Goal: Task Accomplishment & Management: Use online tool/utility

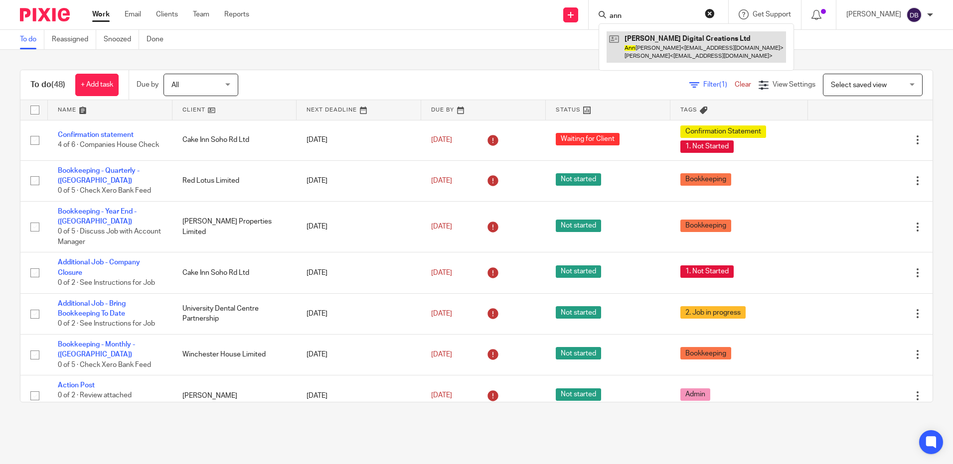
type input "ann"
click at [653, 44] on link at bounding box center [695, 46] width 179 height 31
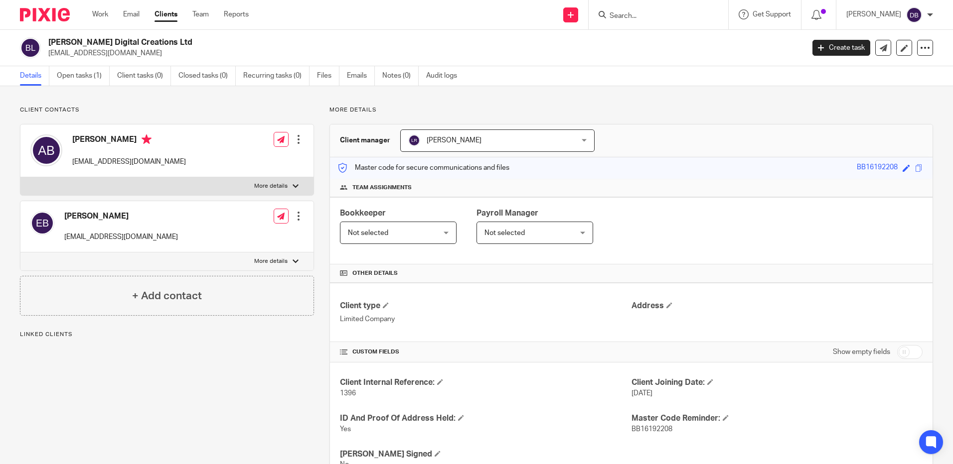
drag, startPoint x: 48, startPoint y: 40, endPoint x: 175, endPoint y: 43, distance: 127.1
click at [175, 43] on h2 "[PERSON_NAME] Digital Creations Ltd" at bounding box center [347, 42] width 599 height 10
copy h2 "[PERSON_NAME] Digital Creations Ltd"
click at [333, 74] on link "Files" at bounding box center [328, 75] width 22 height 19
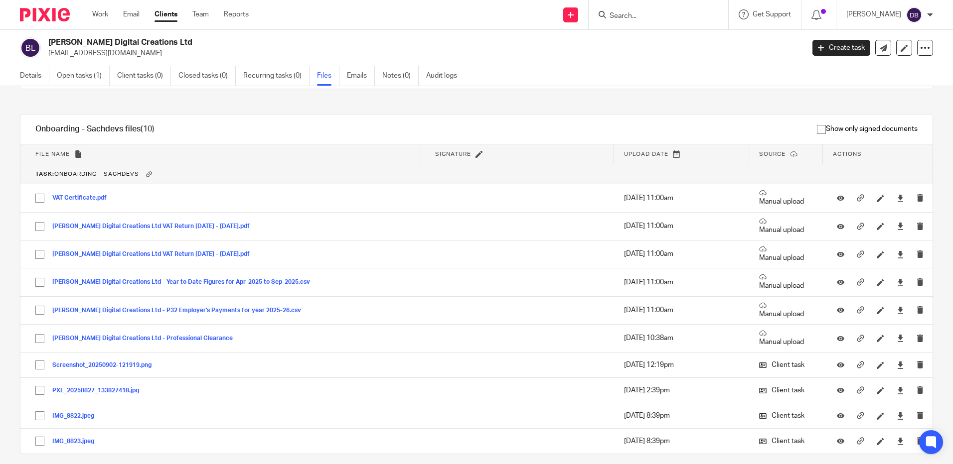
scroll to position [100, 0]
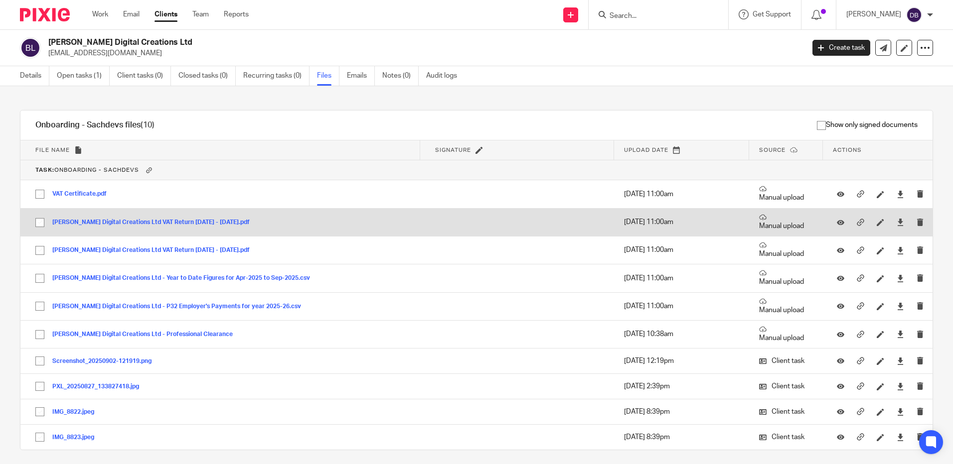
click at [165, 223] on button "Boothby Digital Creations Ltd VAT Return 2025-05-01 - 2025-07-31.pdf" at bounding box center [154, 222] width 205 height 7
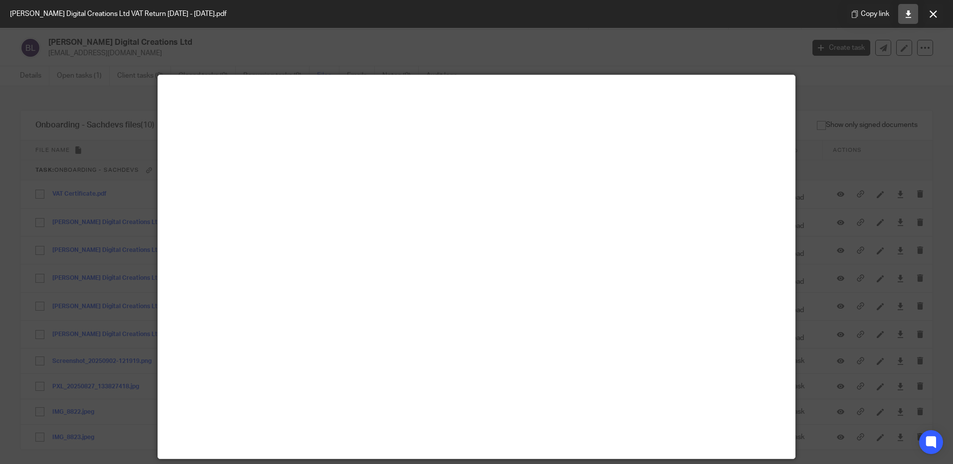
click at [912, 15] on link at bounding box center [908, 14] width 20 height 20
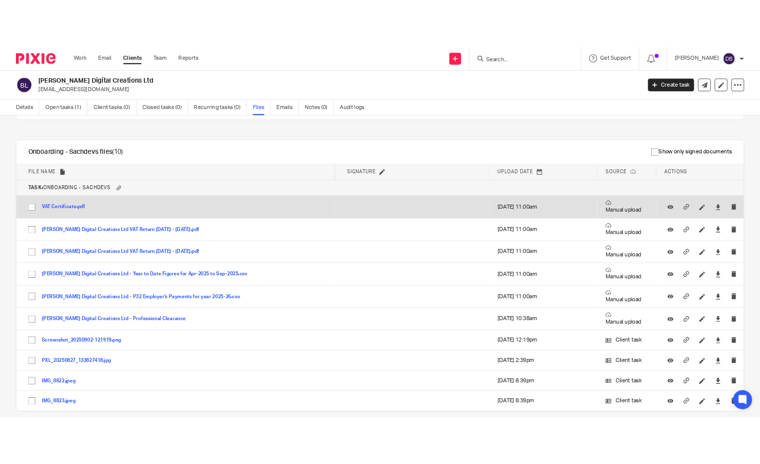
scroll to position [100, 0]
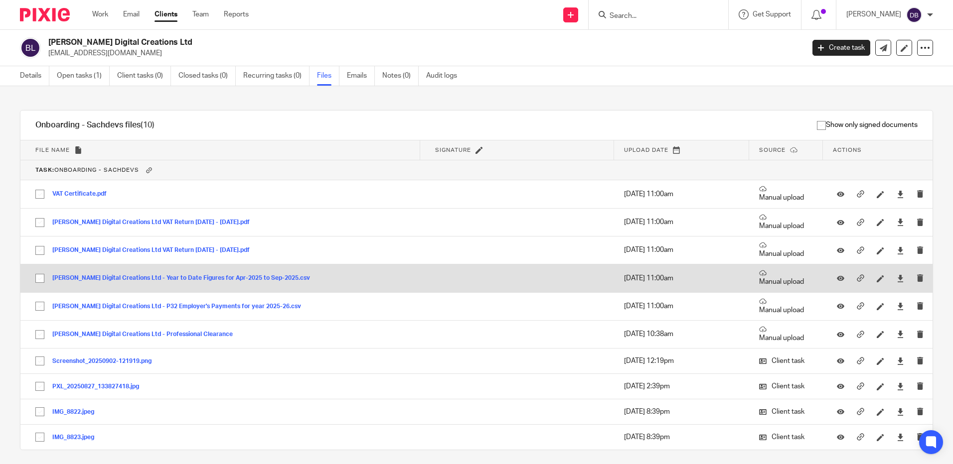
click at [224, 278] on button "[PERSON_NAME] Digital Creations Ltd - Year to Date Figures for Apr-2025 to Sep-…" at bounding box center [184, 278] width 265 height 7
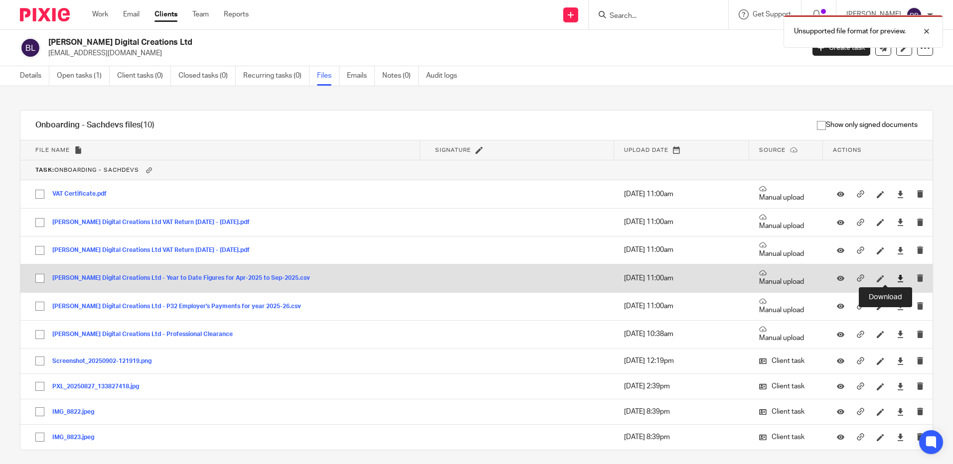
click at [896, 280] on icon at bounding box center [899, 278] width 7 height 7
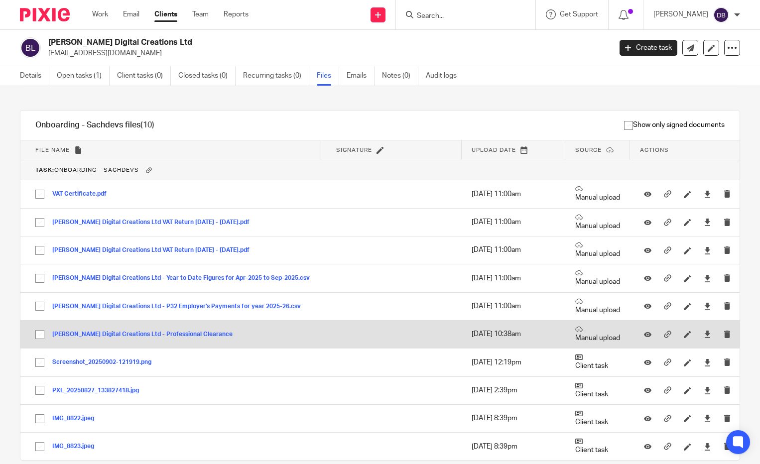
click at [200, 335] on button "Boothby Digital Creations Ltd - Professional Clearance" at bounding box center [146, 334] width 188 height 7
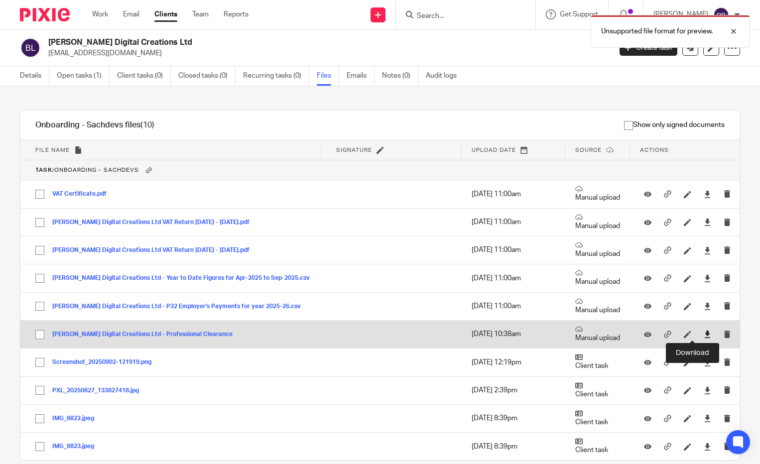
click at [704, 334] on icon at bounding box center [707, 334] width 7 height 7
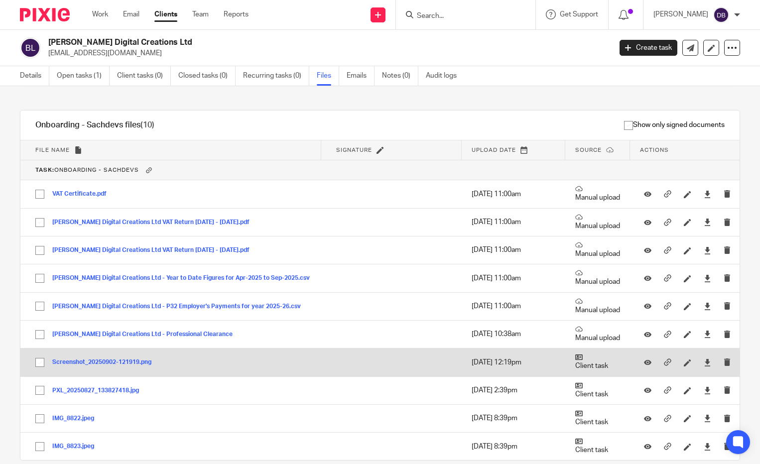
click at [131, 359] on button "Screenshot_20250902-121919.png" at bounding box center [105, 362] width 107 height 7
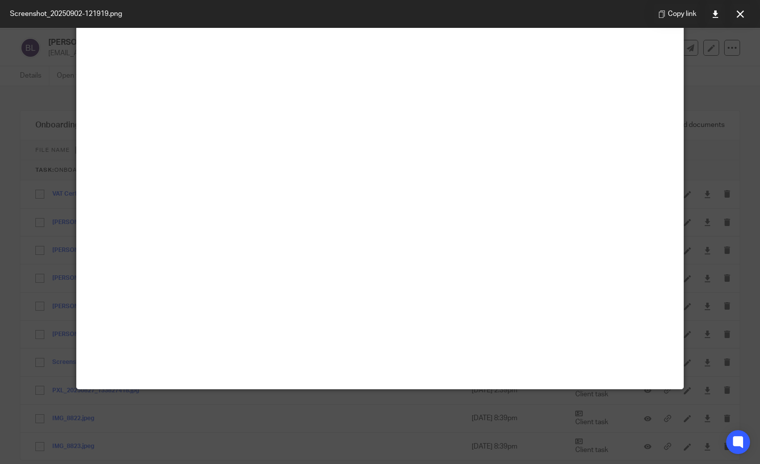
scroll to position [477, 0]
click at [739, 15] on icon at bounding box center [740, 13] width 7 height 7
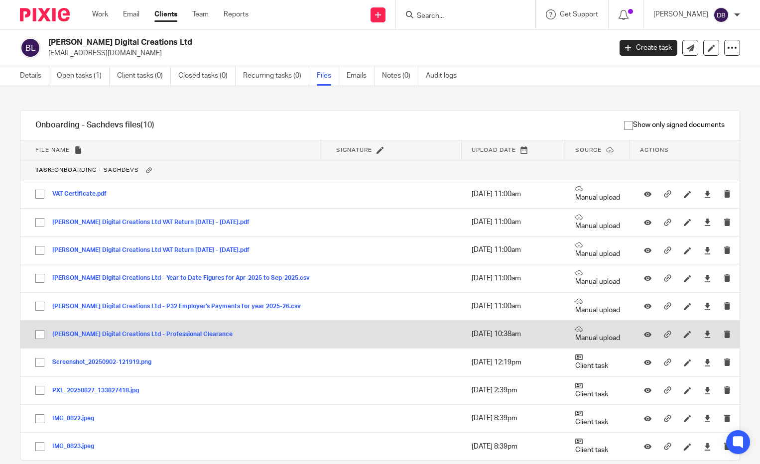
scroll to position [131, 0]
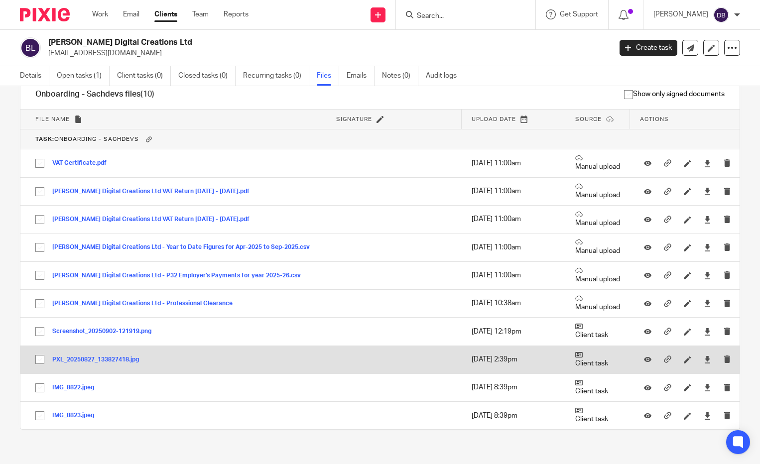
click at [80, 357] on button "PXL_20250827_133827418.jpg" at bounding box center [99, 360] width 94 height 7
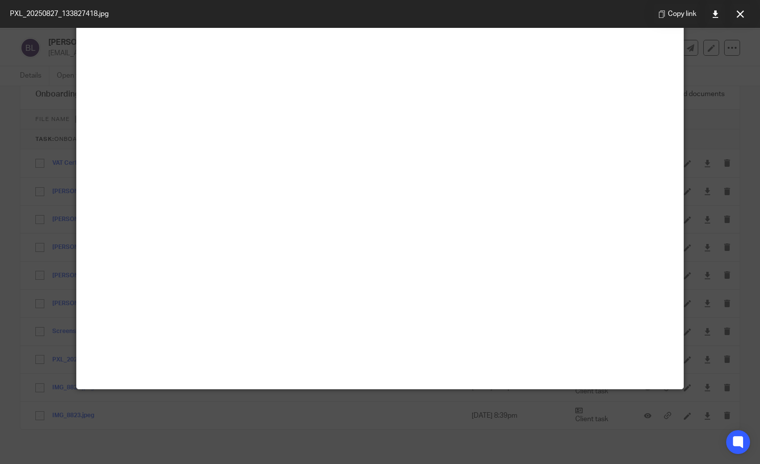
scroll to position [143, 0]
click at [749, 12] on button at bounding box center [740, 14] width 20 height 20
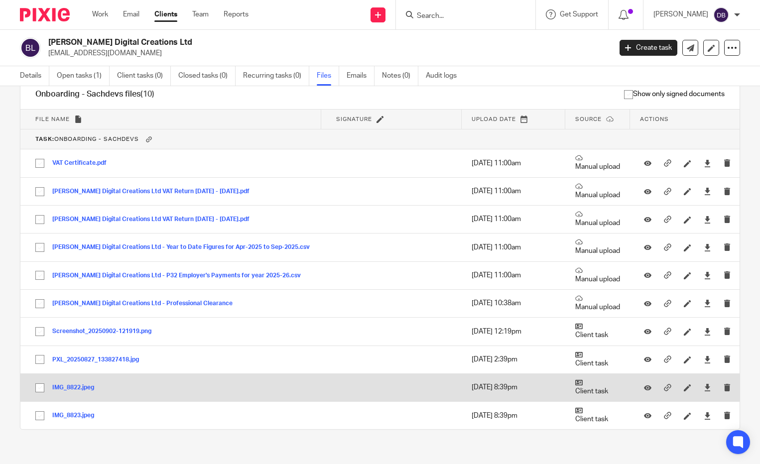
click at [69, 385] on button "IMG_8822.jpeg" at bounding box center [76, 388] width 49 height 7
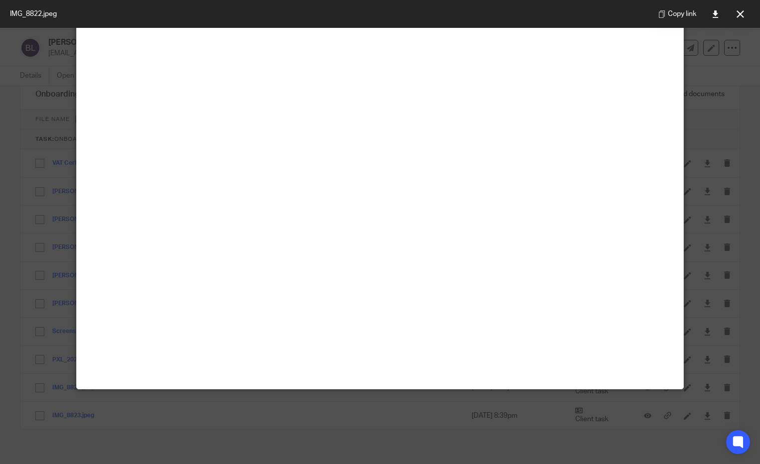
scroll to position [496, 0]
click at [750, 15] on button at bounding box center [740, 14] width 20 height 20
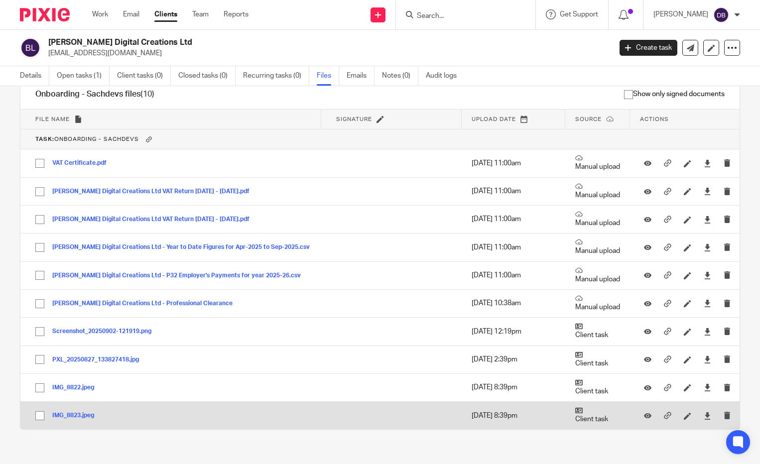
click at [81, 413] on button "IMG_8823.jpeg" at bounding box center [76, 416] width 49 height 7
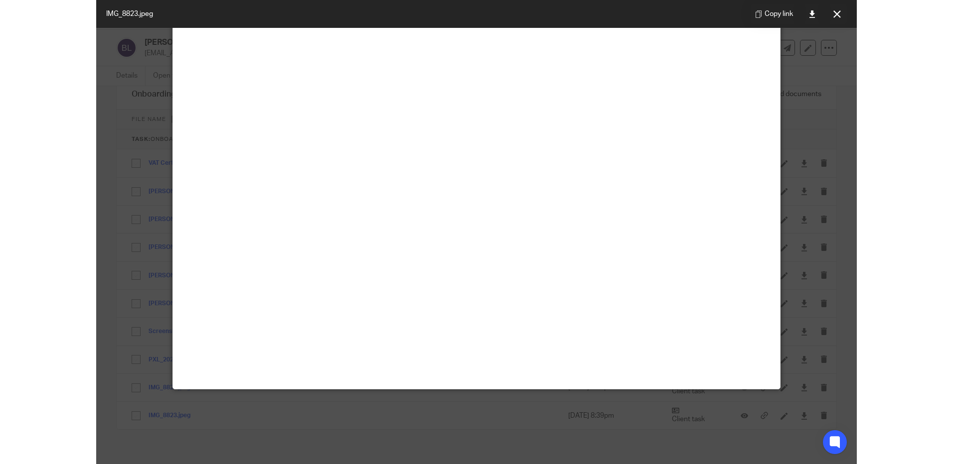
scroll to position [247, 0]
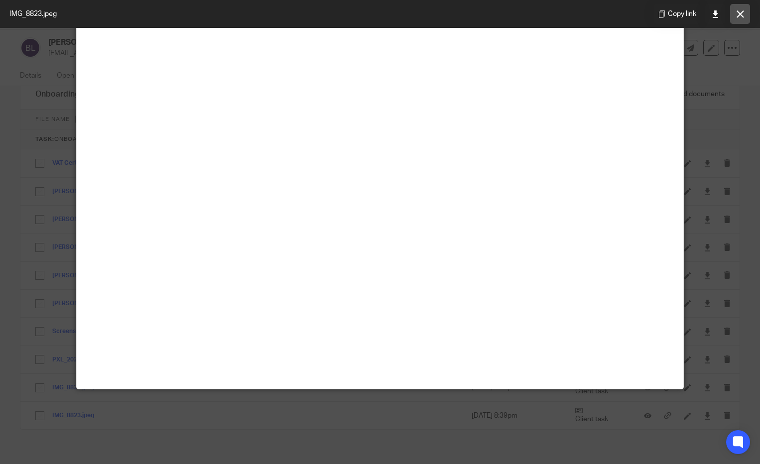
click at [742, 14] on icon at bounding box center [740, 13] width 7 height 7
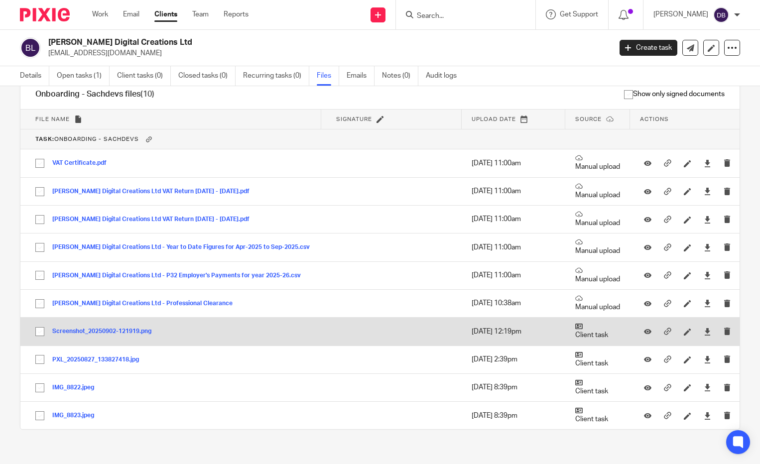
click at [120, 328] on button "Screenshot_20250902-121919.png" at bounding box center [105, 331] width 107 height 7
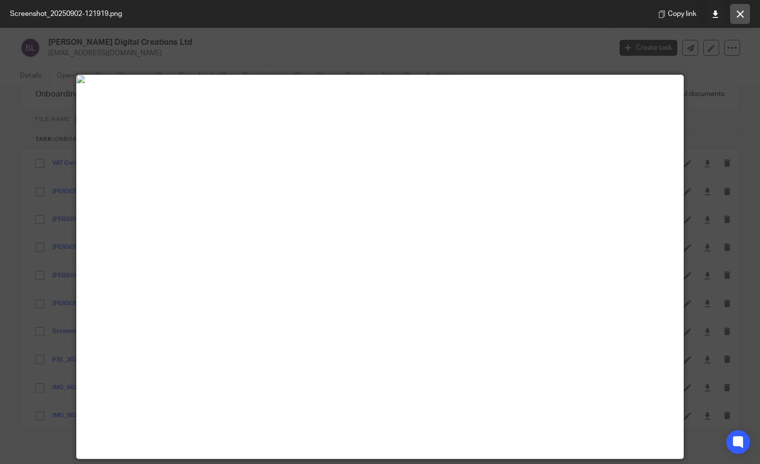
click at [733, 8] on button at bounding box center [740, 14] width 20 height 20
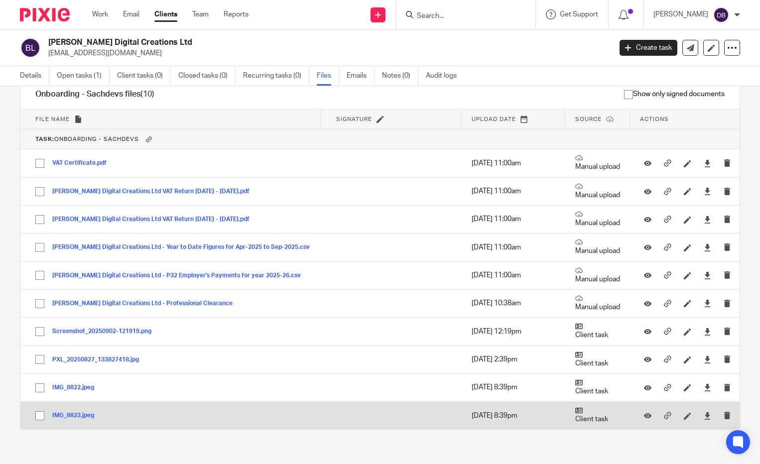
click at [72, 413] on button "IMG_8823.jpeg" at bounding box center [76, 416] width 49 height 7
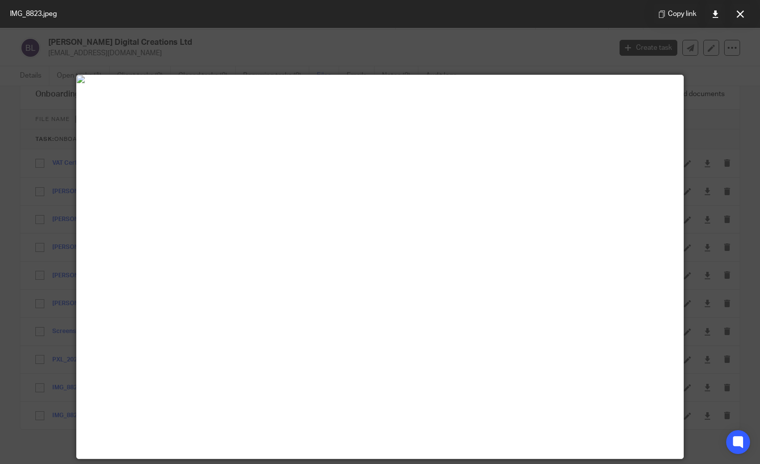
click at [744, 15] on icon at bounding box center [740, 13] width 7 height 7
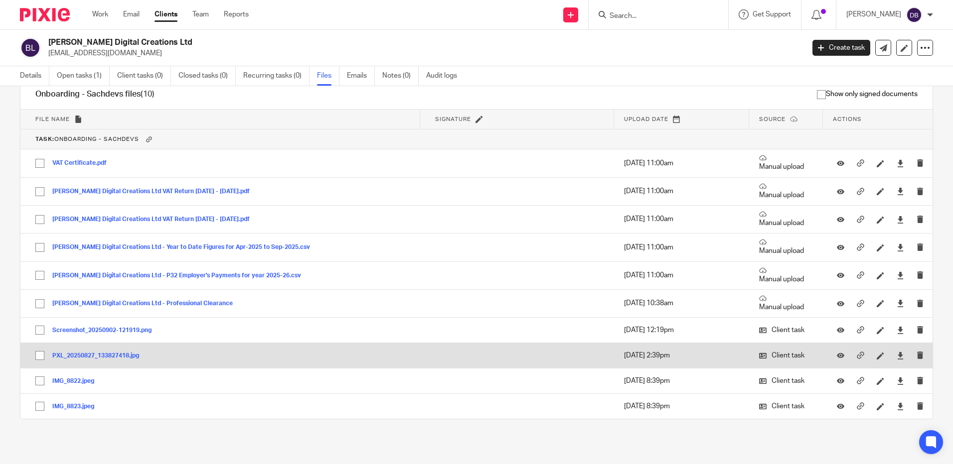
click at [115, 354] on button "PXL_20250827_133827418.jpg" at bounding box center [99, 356] width 94 height 7
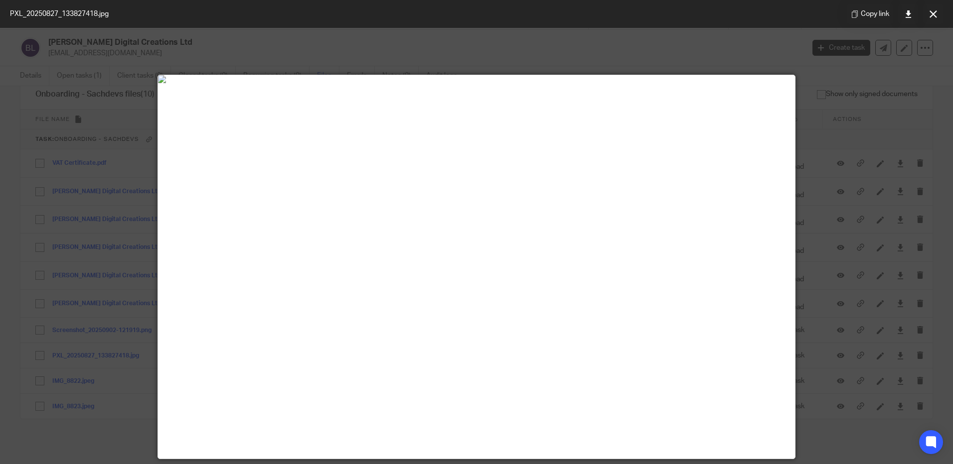
click at [74, 354] on div at bounding box center [476, 232] width 953 height 464
drag, startPoint x: 938, startPoint y: 10, endPoint x: 930, endPoint y: 13, distance: 8.7
click at [938, 10] on button at bounding box center [933, 14] width 20 height 20
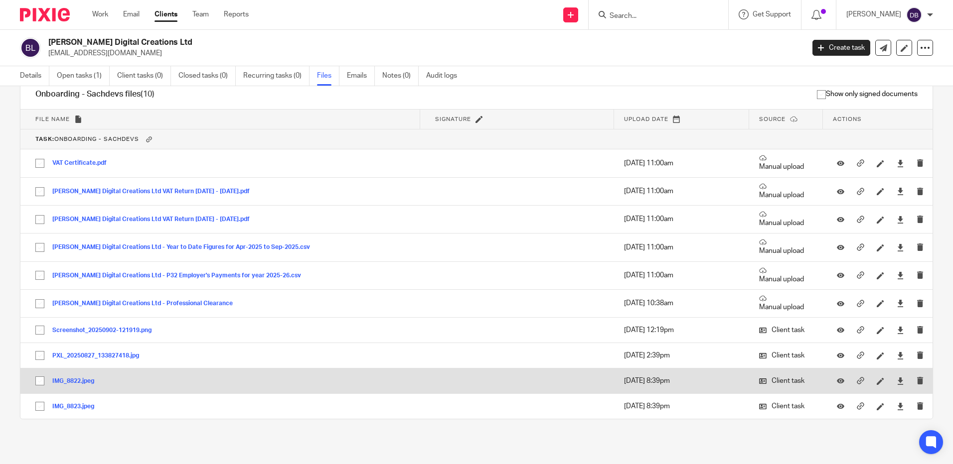
click at [71, 382] on button "IMG_8822.jpeg" at bounding box center [76, 381] width 49 height 7
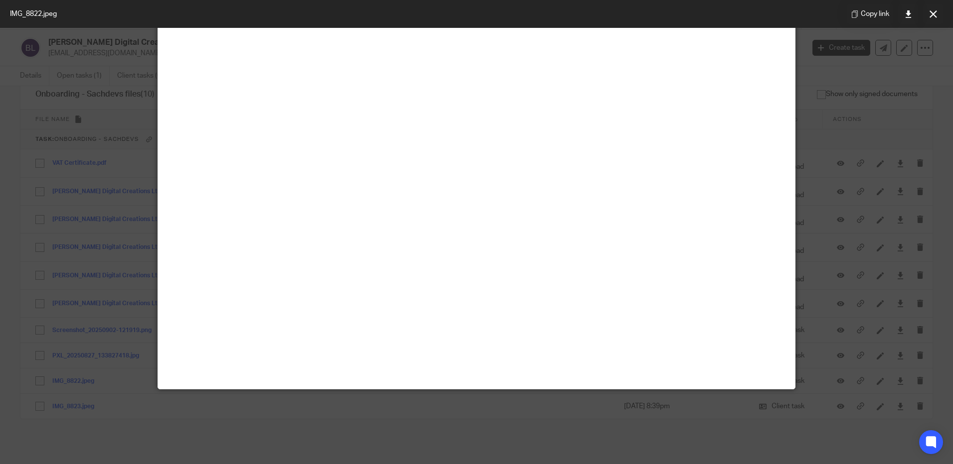
scroll to position [448, 0]
click at [927, 14] on button at bounding box center [933, 14] width 20 height 20
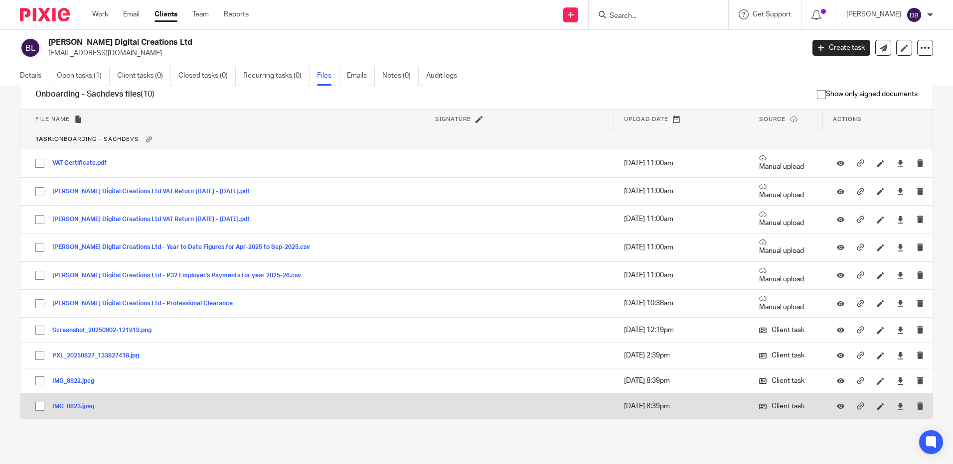
click at [72, 404] on button "IMG_8823.jpeg" at bounding box center [76, 407] width 49 height 7
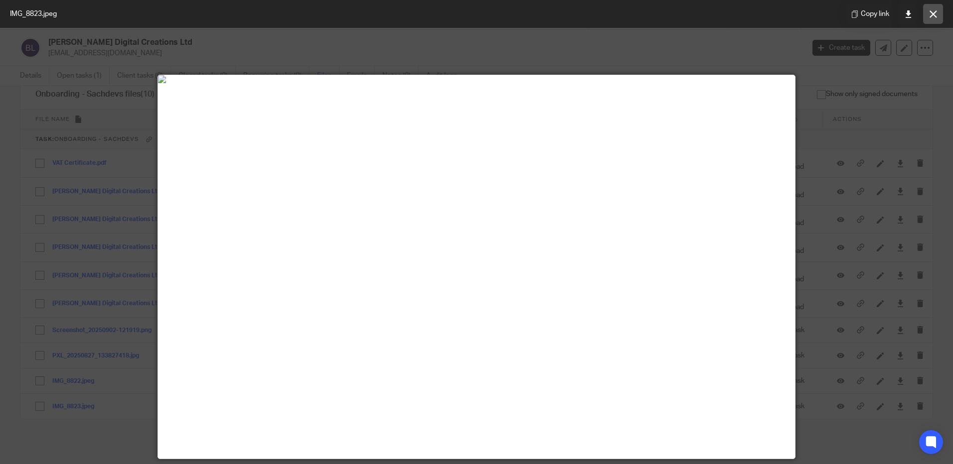
click at [932, 21] on button at bounding box center [933, 14] width 20 height 20
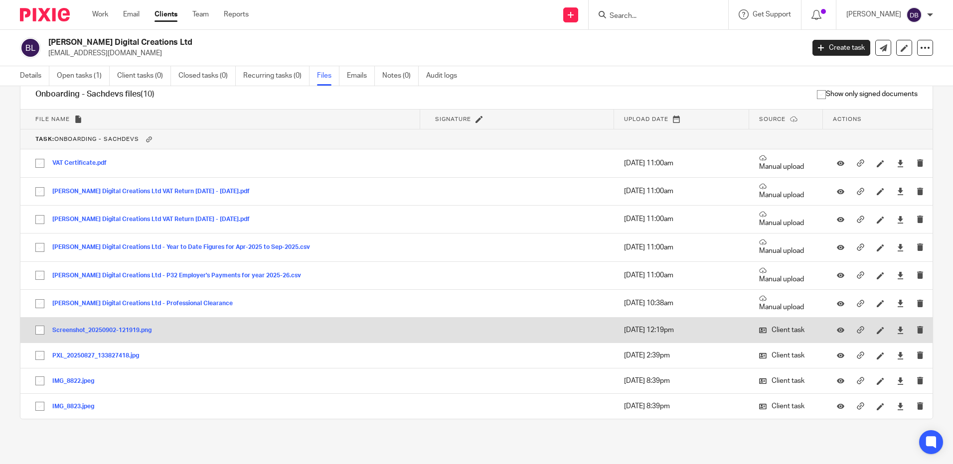
click at [78, 329] on button "Screenshot_20250902-121919.png" at bounding box center [105, 330] width 107 height 7
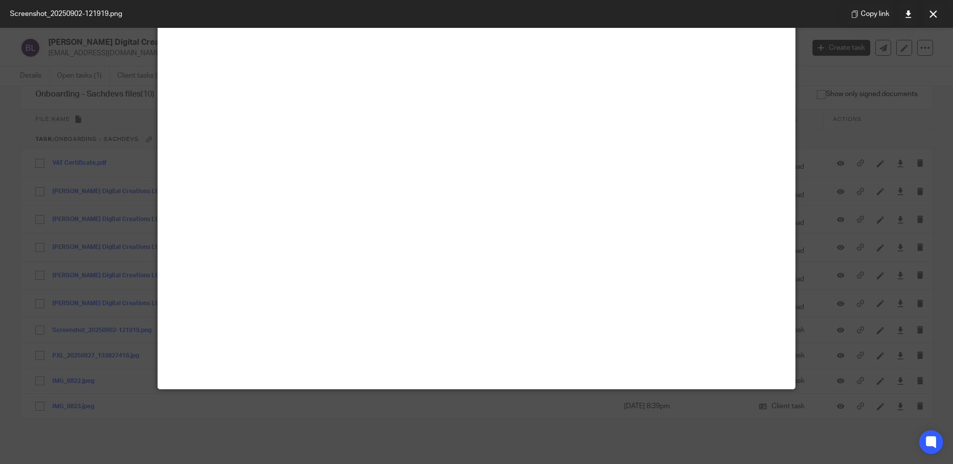
scroll to position [100, 0]
click at [937, 12] on button at bounding box center [933, 14] width 20 height 20
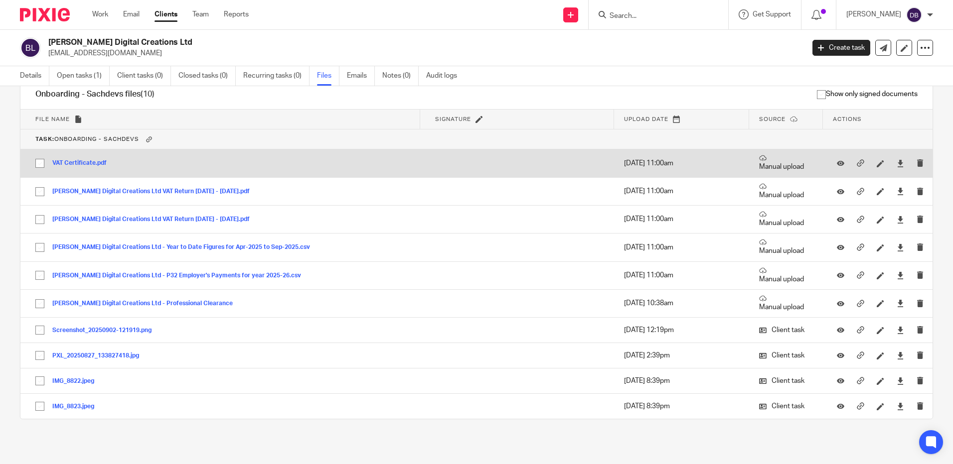
click at [85, 162] on button "VAT Certificate.pdf" at bounding box center [83, 163] width 62 height 7
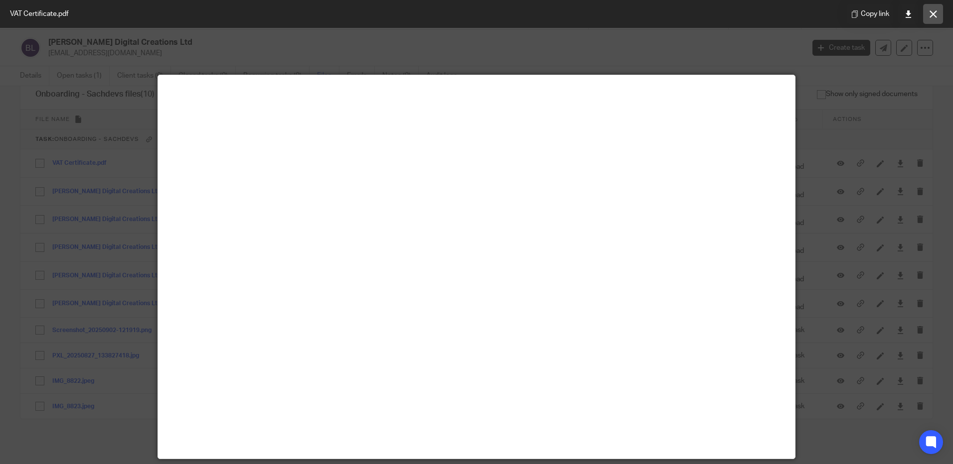
click at [935, 12] on icon at bounding box center [932, 13] width 7 height 7
